Goal: Check status

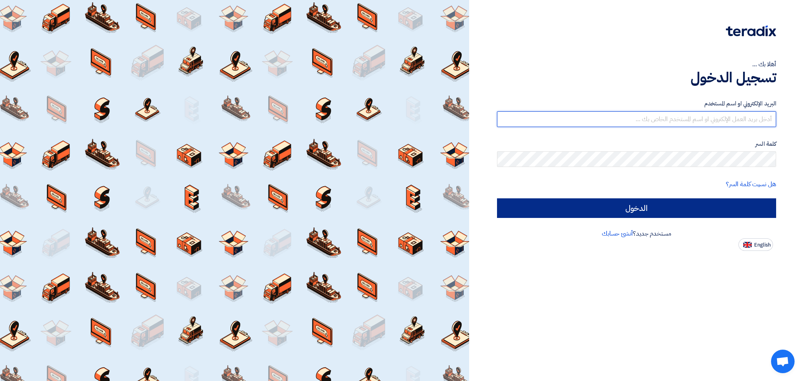
type input "[EMAIL_ADDRESS][DOMAIN_NAME]"
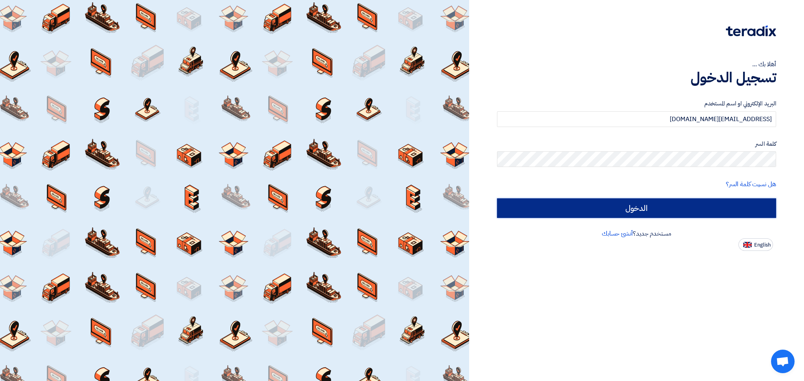
click at [626, 204] on input "الدخول" at bounding box center [636, 209] width 279 height 20
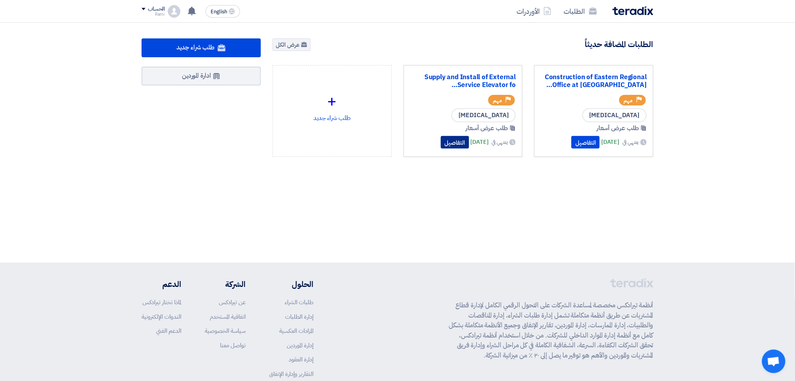
click at [441, 142] on button "التفاصيل" at bounding box center [455, 142] width 28 height 13
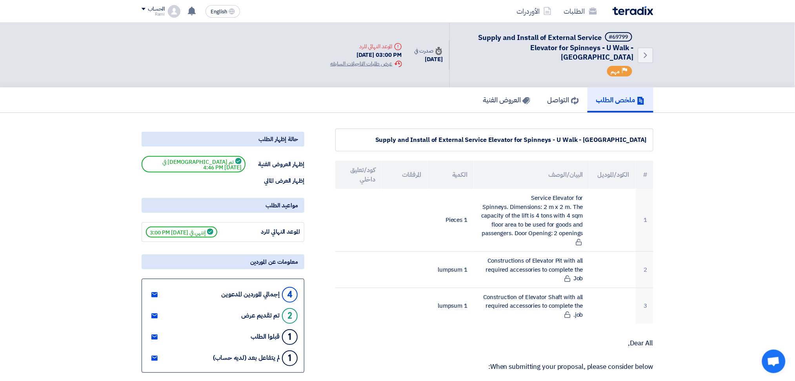
click at [152, 292] on use at bounding box center [154, 294] width 6 height 5
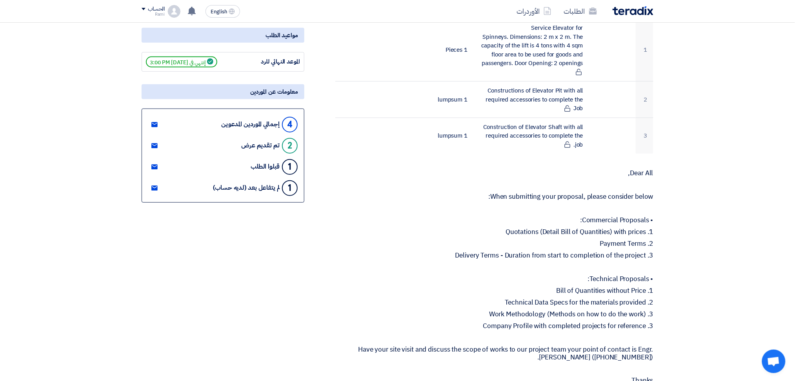
scroll to position [98, 0]
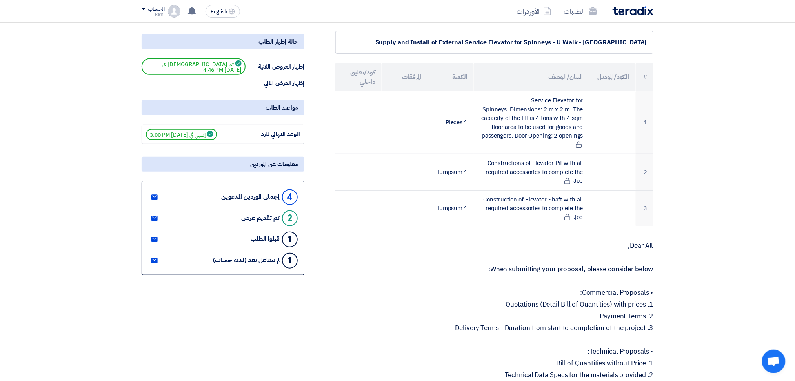
click at [289, 189] on div "4" at bounding box center [290, 197] width 16 height 16
click at [249, 193] on div "إجمالي الموردين المدعوين" at bounding box center [250, 196] width 58 height 7
click at [156, 195] on use at bounding box center [154, 197] width 6 height 5
click at [153, 258] on use at bounding box center [154, 260] width 6 height 5
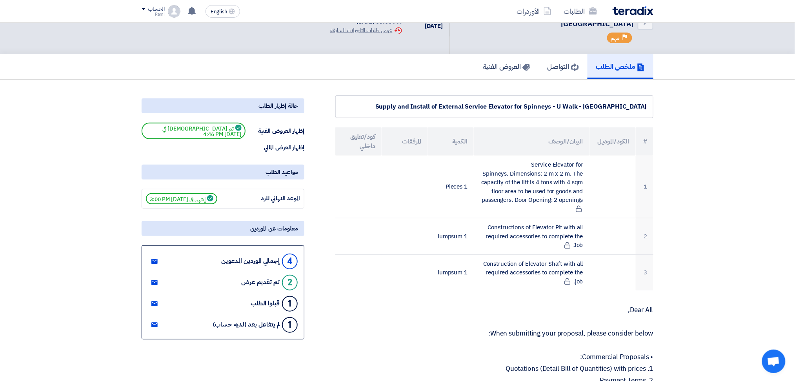
scroll to position [0, 0]
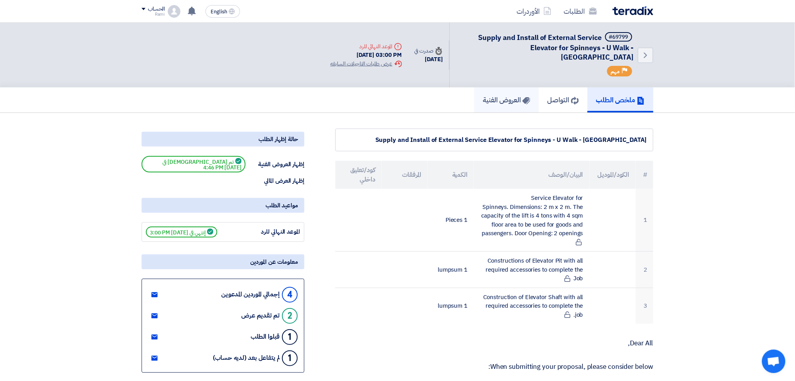
click at [484, 95] on h5 "العروض الفنية" at bounding box center [506, 99] width 47 height 9
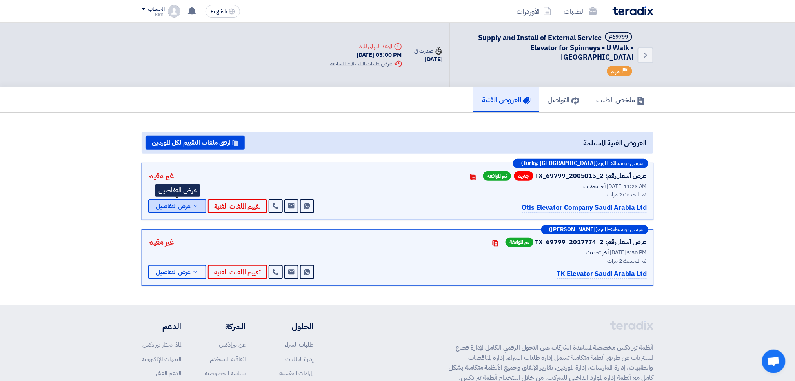
click at [184, 204] on span "عرض التفاصيل" at bounding box center [173, 207] width 35 height 6
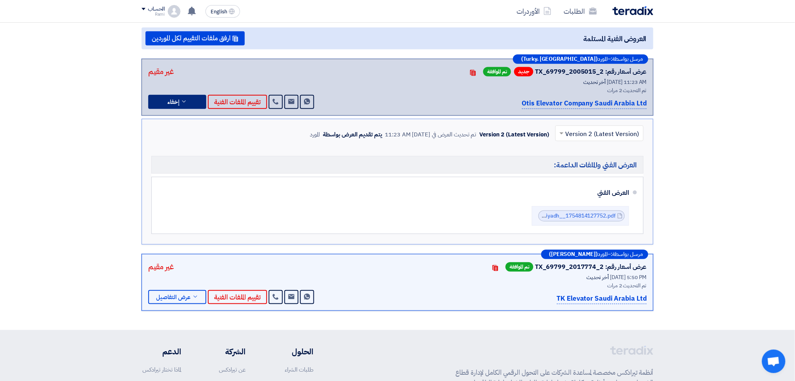
scroll to position [52, 0]
